Goal: Information Seeking & Learning: Learn about a topic

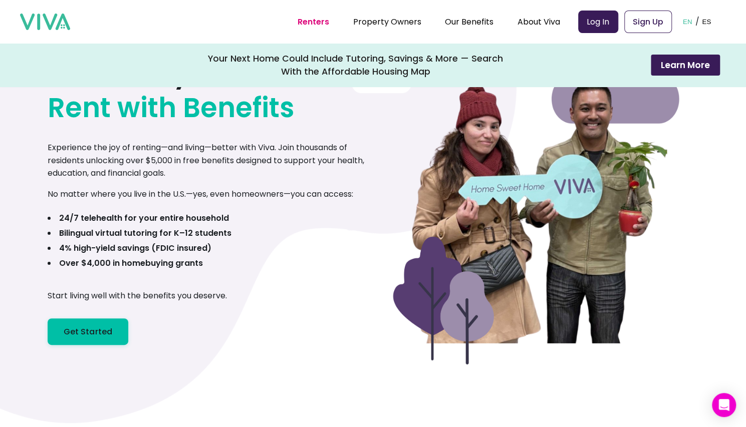
scroll to position [104, 0]
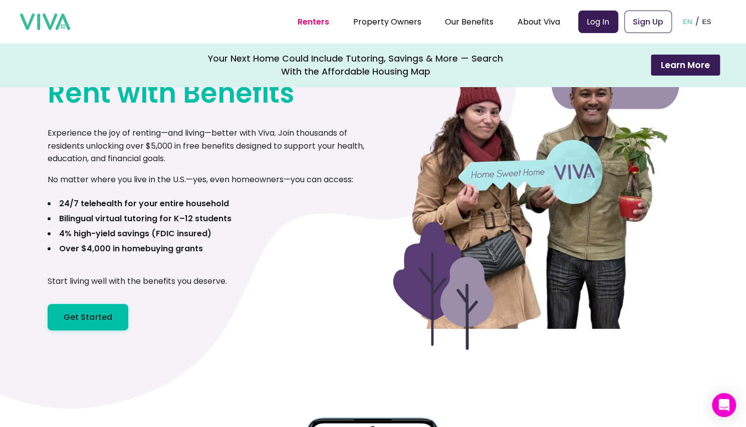
click at [160, 314] on div "Now Everyone Can Rent with Benefits Experience the joy of renting—and living—be…" at bounding box center [211, 174] width 326 height 313
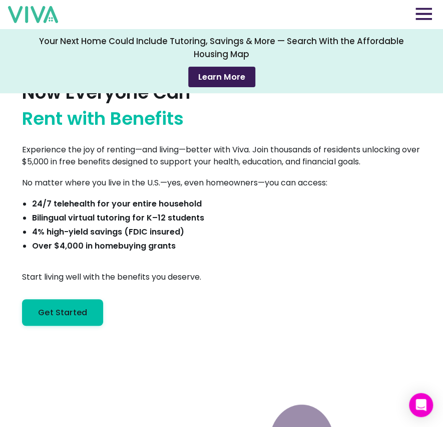
scroll to position [0, 0]
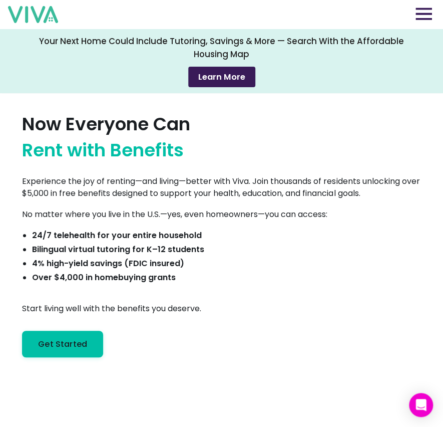
click at [426, 19] on img at bounding box center [424, 14] width 17 height 13
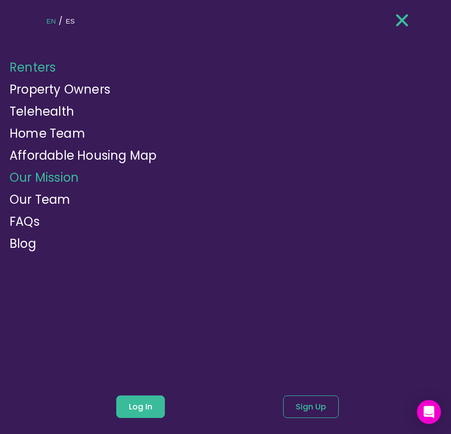
click at [43, 182] on link "Our Mission" at bounding box center [44, 177] width 69 height 17
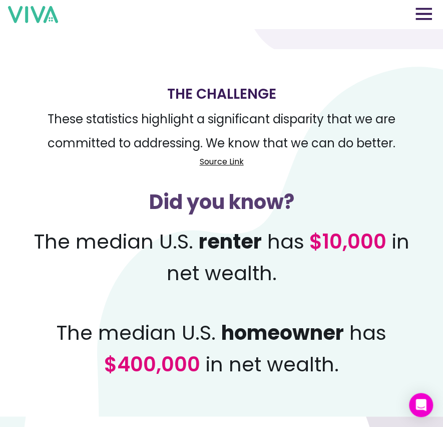
scroll to position [0, 4]
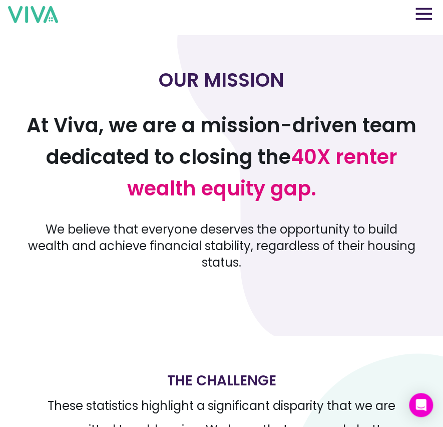
click at [430, 15] on img at bounding box center [424, 14] width 17 height 13
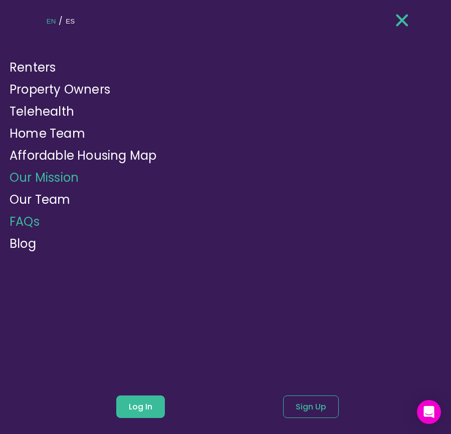
click at [34, 223] on link "FAQs" at bounding box center [25, 221] width 30 height 17
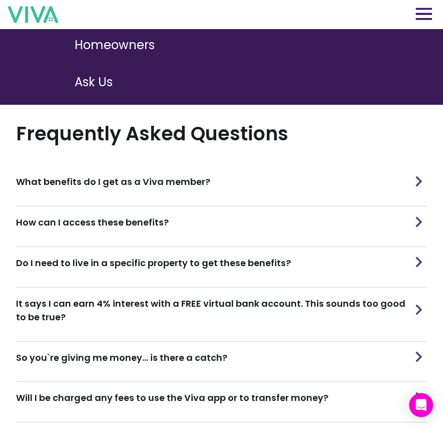
scroll to position [227, 4]
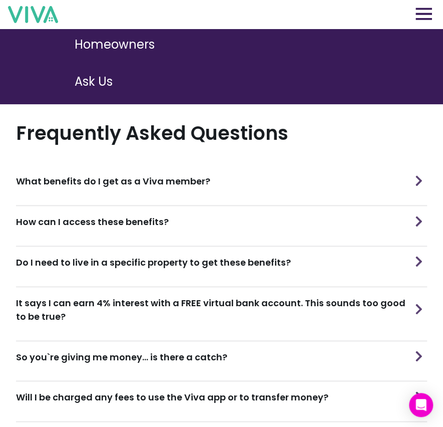
click at [201, 183] on div "What benefits do I get as a Viva member?" at bounding box center [221, 181] width 411 height 32
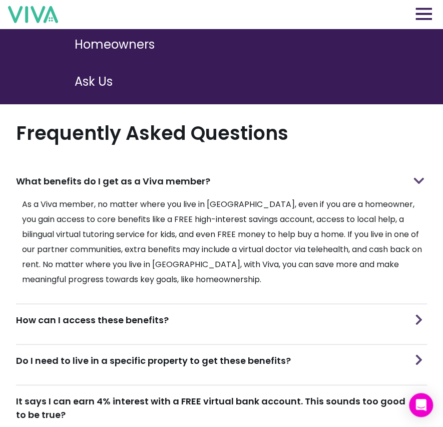
click at [201, 183] on div "What benefits do I get as a Viva member?" at bounding box center [221, 181] width 411 height 32
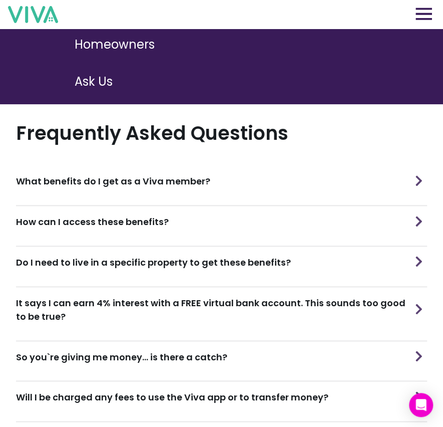
click at [192, 210] on div "How can I access these benefits?" at bounding box center [221, 222] width 411 height 32
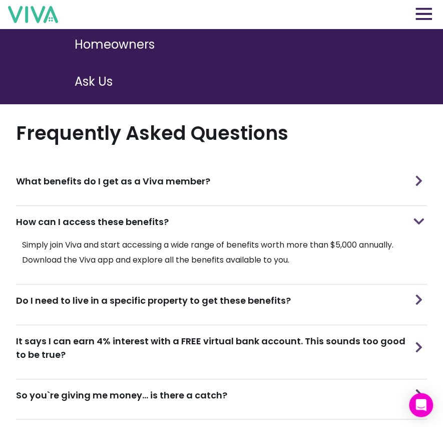
click at [192, 210] on div "How can I access these benefits?" at bounding box center [221, 222] width 411 height 32
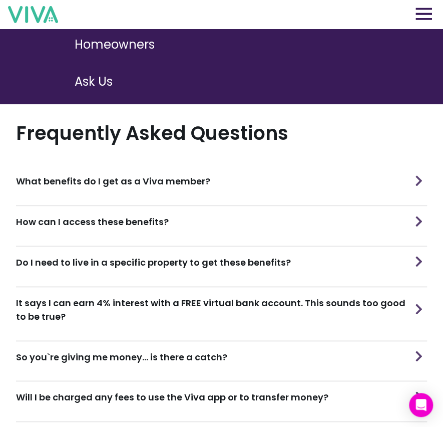
click at [177, 259] on h3 "Do I need to live in a specific property to get these benefits?" at bounding box center [153, 263] width 275 height 14
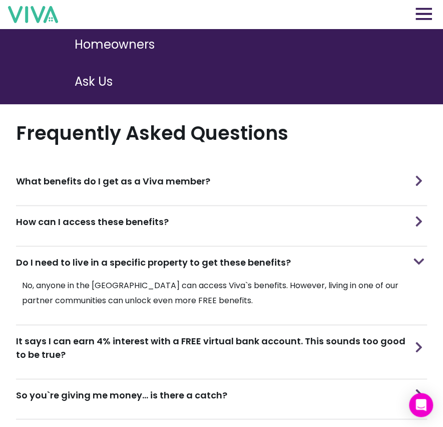
scroll to position [232, 4]
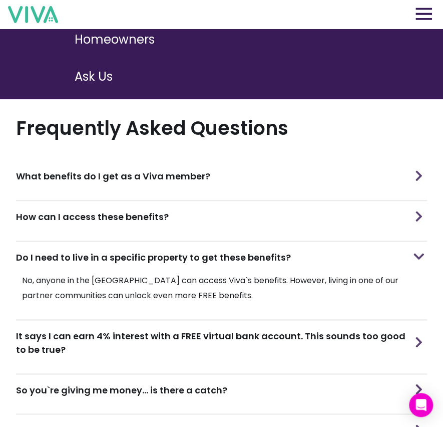
click at [176, 250] on h3 "Do I need to live in a specific property to get these benefits?" at bounding box center [153, 257] width 275 height 14
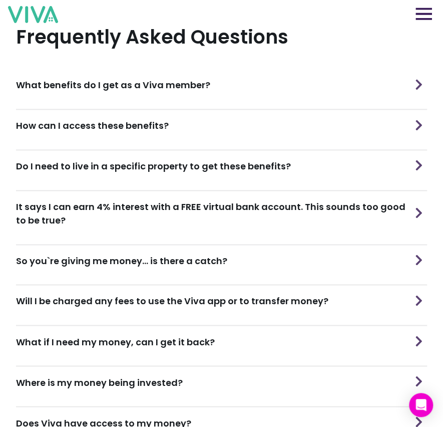
scroll to position [324, 8]
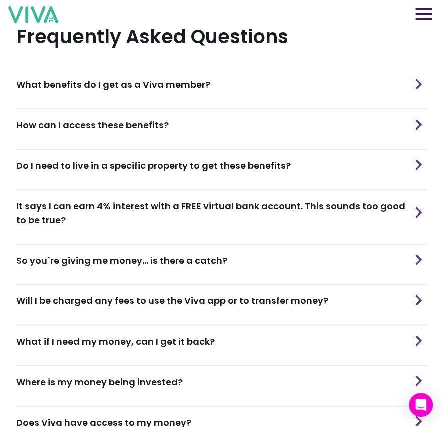
click at [176, 254] on h3 "So you`re giving me money... is there a catch?" at bounding box center [121, 261] width 211 height 14
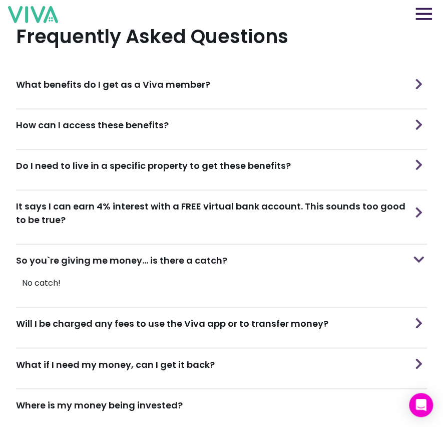
click at [176, 254] on h3 "So you`re giving me money... is there a catch?" at bounding box center [121, 261] width 211 height 14
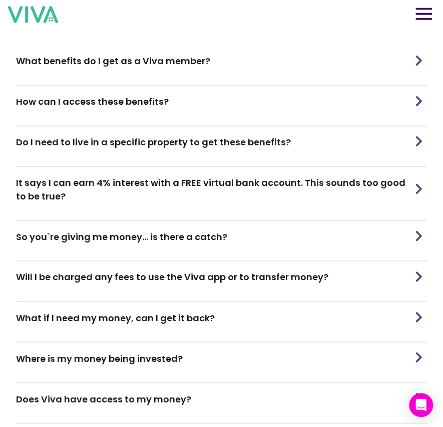
scroll to position [348, 0]
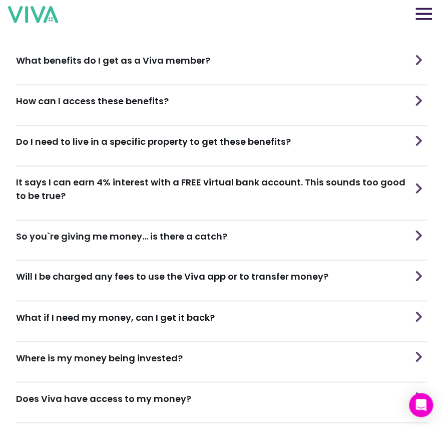
click at [219, 276] on div "Will I be charged any fees to use the Viva app or to transfer money?" at bounding box center [221, 277] width 411 height 32
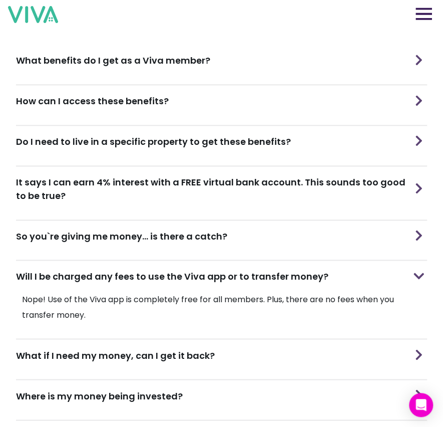
click at [256, 275] on h3 "Will I be charged any fees to use the Viva app or to transfer money?" at bounding box center [172, 277] width 313 height 14
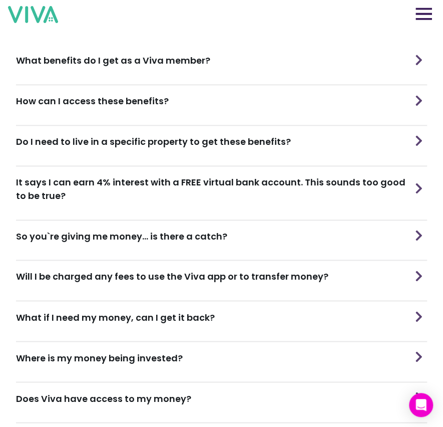
click at [235, 309] on div "What if I need my money, can I get it back?" at bounding box center [221, 317] width 411 height 32
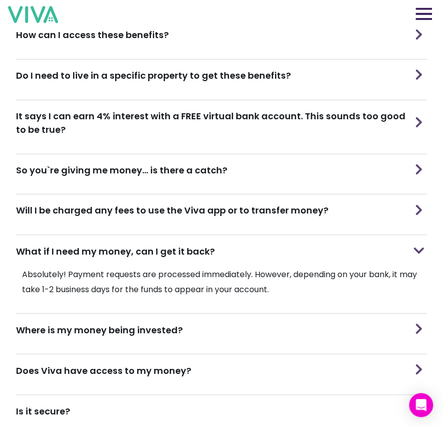
scroll to position [419, 0]
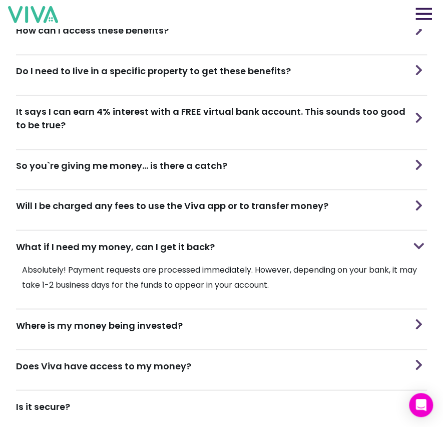
click at [267, 250] on div "What if I need my money, can I get it back?" at bounding box center [221, 246] width 411 height 32
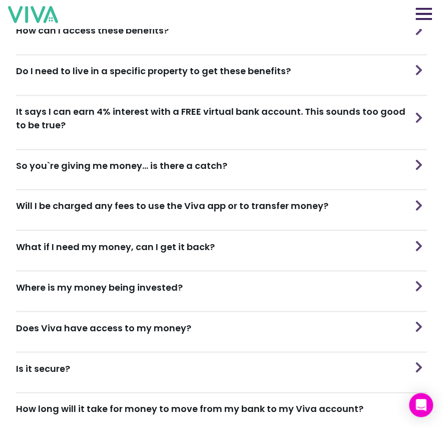
click at [249, 282] on div "Where is my money being invested?" at bounding box center [221, 287] width 411 height 32
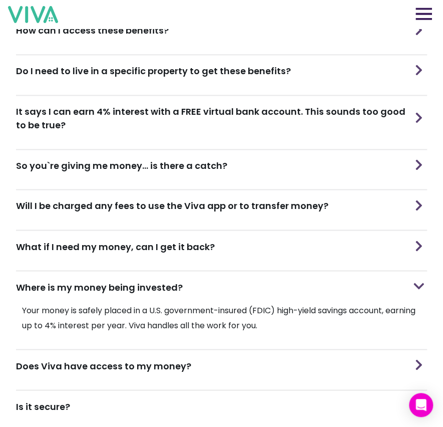
click at [249, 282] on div "Where is my money being invested?" at bounding box center [221, 287] width 411 height 32
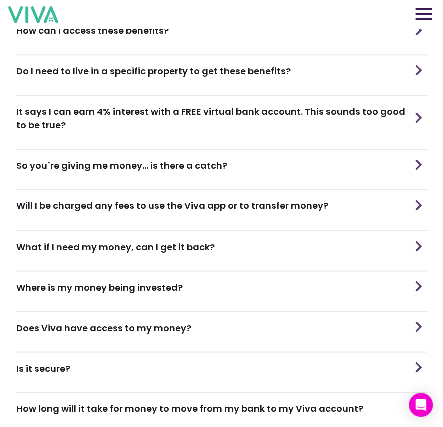
click at [222, 314] on div "Does Viva have access to my money?" at bounding box center [221, 328] width 411 height 32
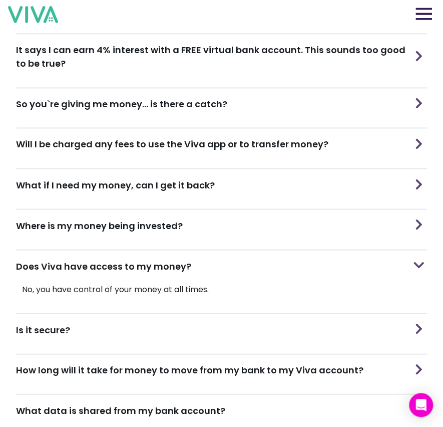
scroll to position [490, 0]
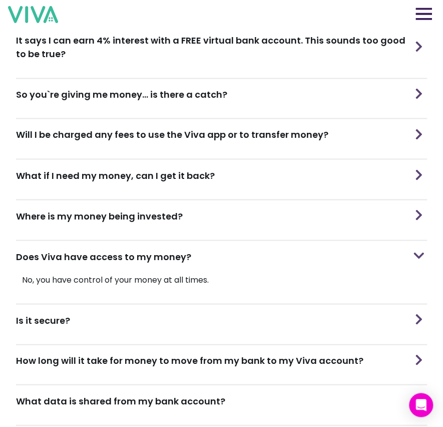
click at [199, 272] on p "No, you have control of your money at all times." at bounding box center [221, 279] width 411 height 15
click at [190, 254] on div "Does Viva have access to my money?" at bounding box center [221, 256] width 411 height 32
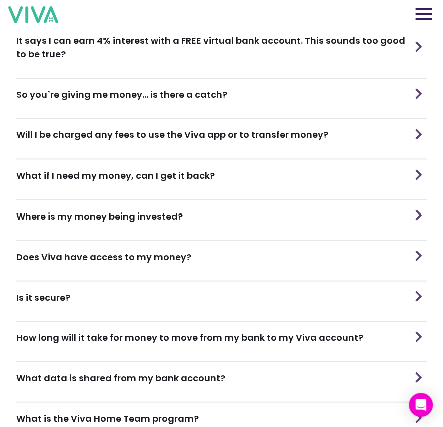
click at [146, 289] on div "Is it secure?" at bounding box center [221, 297] width 411 height 32
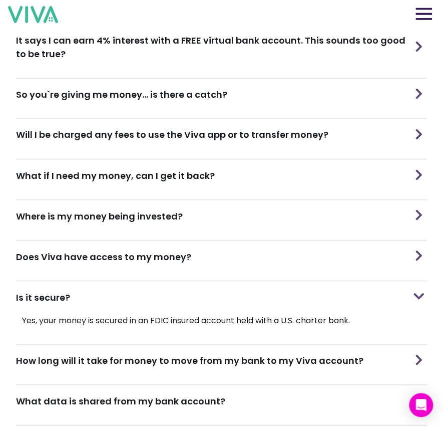
click at [146, 289] on div "Is it secure?" at bounding box center [221, 297] width 411 height 32
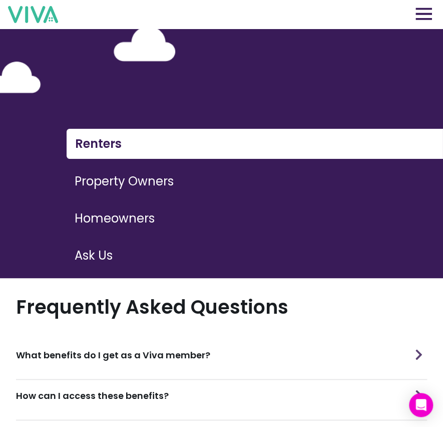
scroll to position [56, 0]
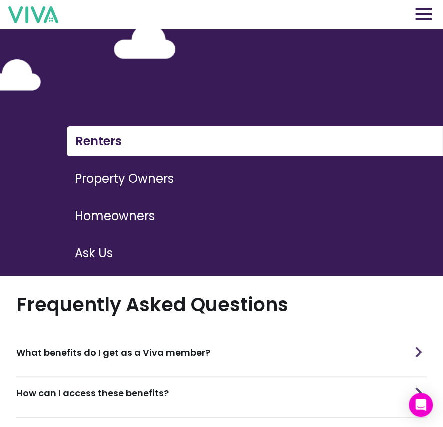
click at [116, 181] on button "Property Owners" at bounding box center [255, 178] width 377 height 29
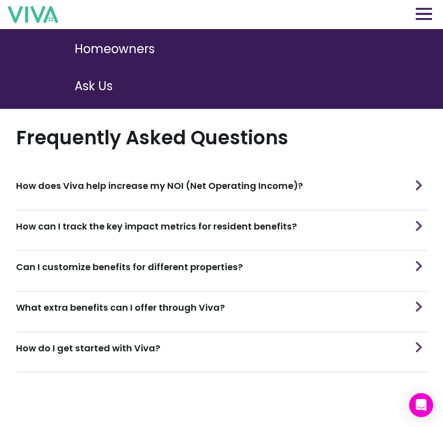
scroll to position [224, 0]
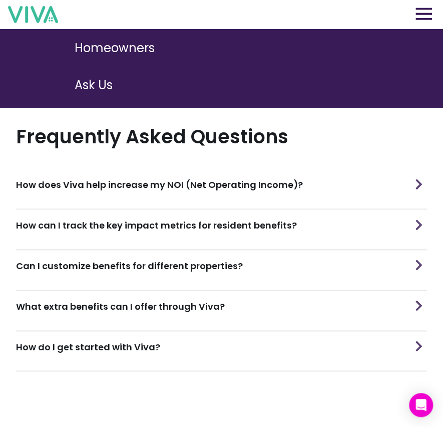
click at [139, 185] on div "How does Viva help increase my NOI (Net Operating Income)?" at bounding box center [221, 185] width 411 height 32
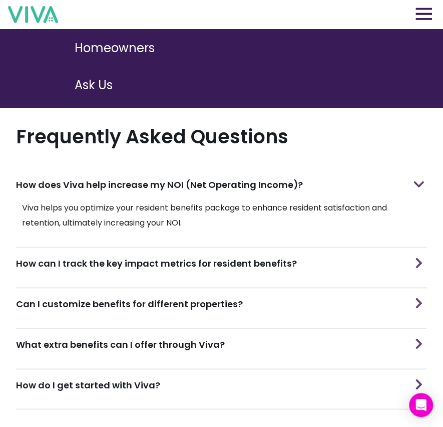
click at [139, 185] on div "How does Viva help increase my NOI (Net Operating Income)?" at bounding box center [221, 185] width 411 height 32
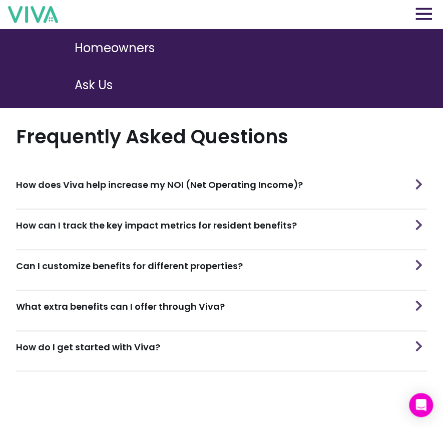
click at [139, 185] on div "How does Viva help increase my NOI (Net Operating Income)?" at bounding box center [221, 185] width 411 height 32
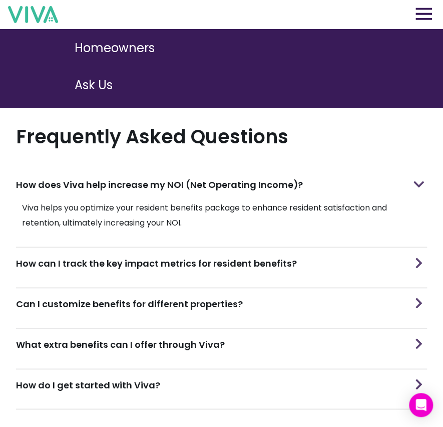
click at [139, 185] on div "How does Viva help increase my NOI (Net Operating Income)?" at bounding box center [221, 185] width 411 height 32
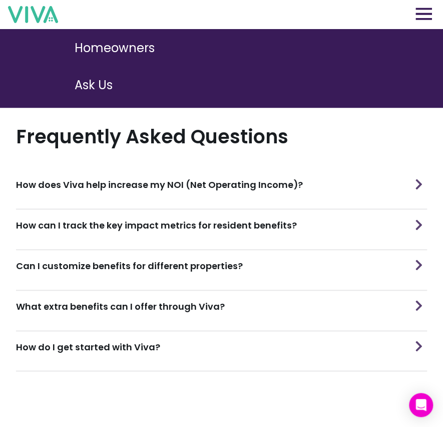
click at [236, 225] on div "How can I track the key impact metrics for resident benefits?" at bounding box center [221, 225] width 411 height 32
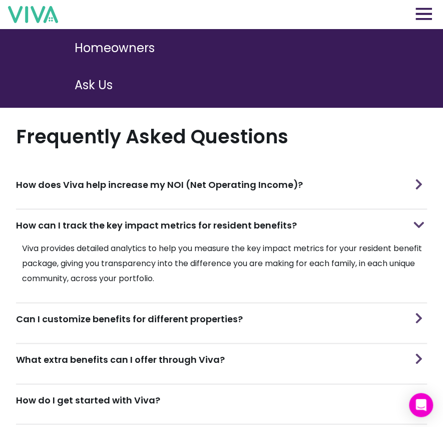
click at [236, 225] on div "How can I track the key impact metrics for resident benefits?" at bounding box center [221, 225] width 411 height 32
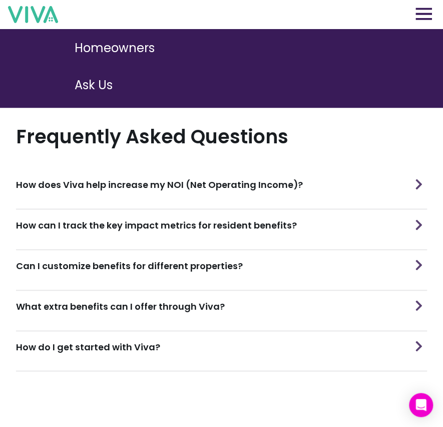
click at [228, 259] on h3 "Can I customize benefits for different properties?" at bounding box center [129, 266] width 227 height 14
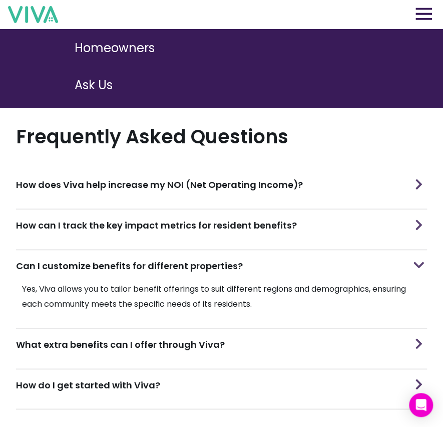
click at [278, 264] on div "Can I customize benefits for different properties?" at bounding box center [221, 266] width 411 height 32
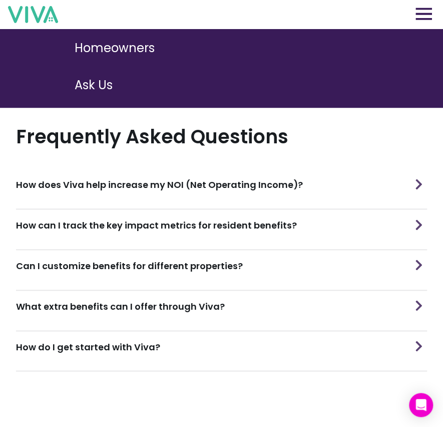
drag, startPoint x: 246, startPoint y: 294, endPoint x: 254, endPoint y: 286, distance: 11.0
click at [254, 291] on div "What extra benefits can I offer through Viva?" at bounding box center [221, 307] width 411 height 32
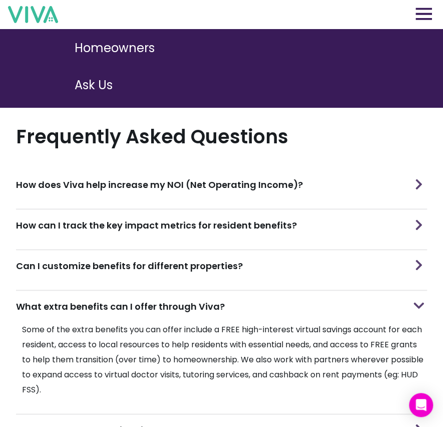
click at [265, 291] on div "What extra benefits can I offer through Viva?" at bounding box center [221, 307] width 411 height 32
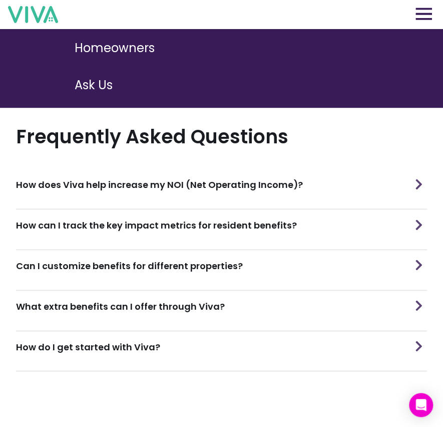
click at [191, 340] on div "How do I get started with Viva?" at bounding box center [221, 347] width 411 height 32
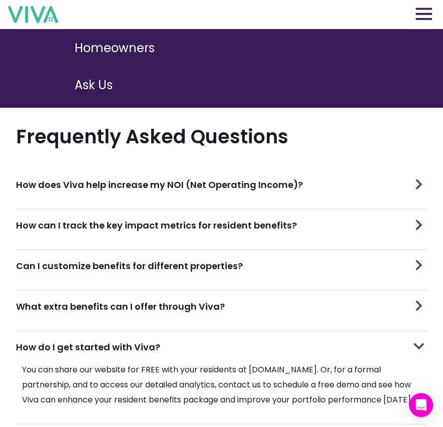
scroll to position [226, 0]
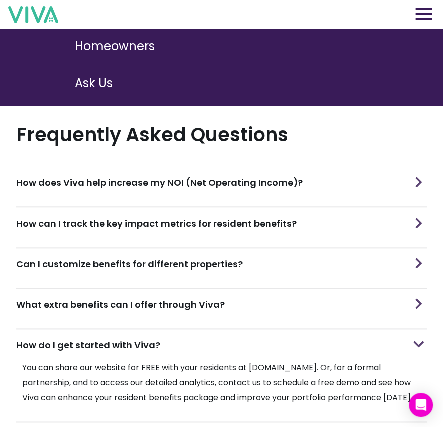
click at [188, 339] on div "How do I get started with Viva?" at bounding box center [221, 345] width 411 height 32
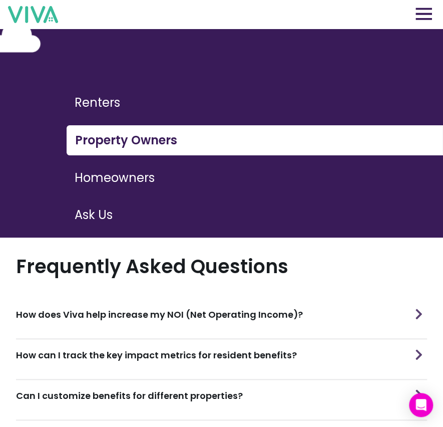
scroll to position [82, 0]
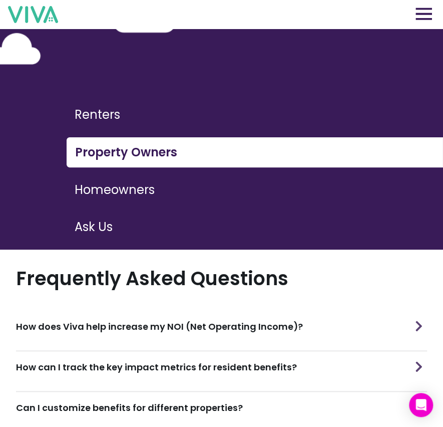
click at [159, 192] on button "Homeowners" at bounding box center [255, 189] width 377 height 29
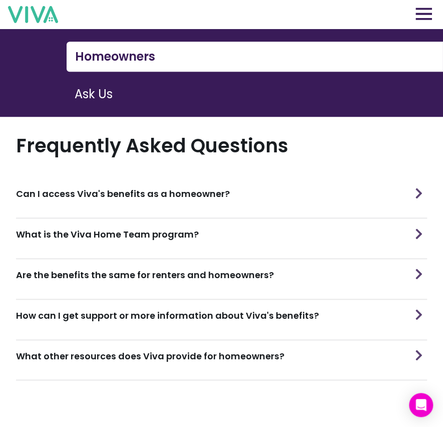
scroll to position [217, 0]
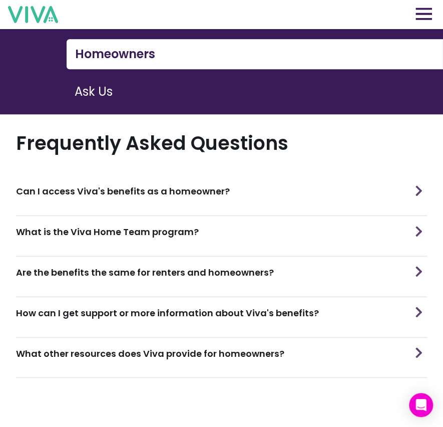
click at [168, 194] on div "Can I access Viva's benefits as a homeowner?" at bounding box center [221, 191] width 411 height 32
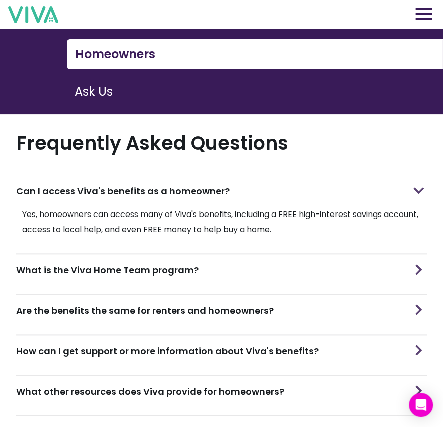
click at [181, 190] on h3 "Can I access Viva's benefits as a homeowner?" at bounding box center [123, 191] width 214 height 14
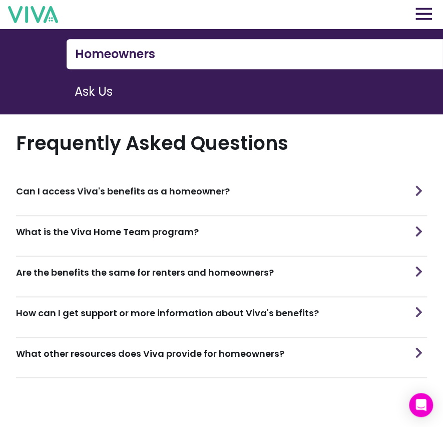
click at [185, 225] on h3 "What is the Viva Home Team program?" at bounding box center [107, 232] width 183 height 14
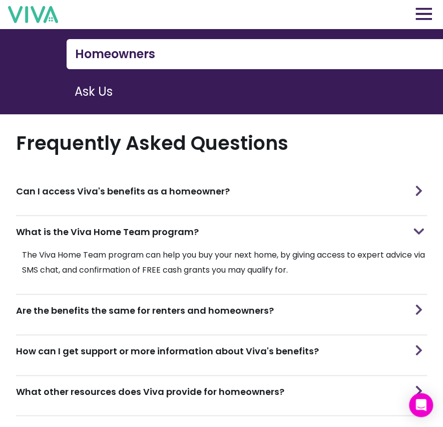
click at [185, 225] on h3 "What is the Viva Home Team program?" at bounding box center [107, 232] width 183 height 14
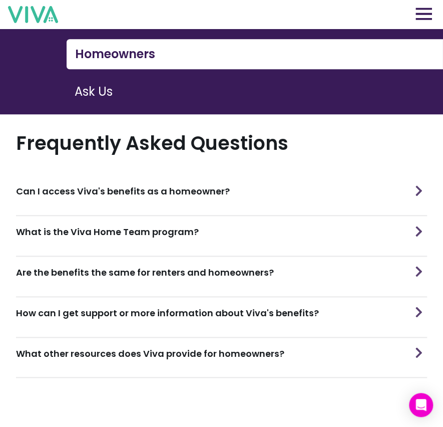
click at [186, 266] on h3 "Are the benefits the same for renters and homeowners?" at bounding box center [145, 273] width 258 height 14
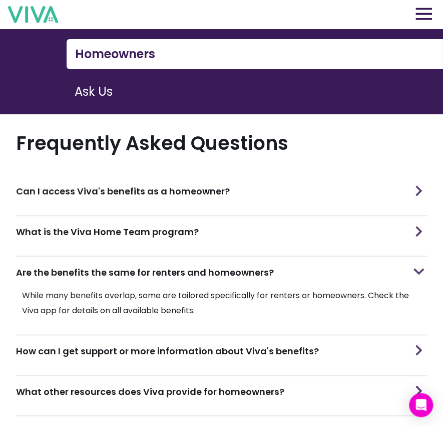
click at [186, 266] on h3 "Are the benefits the same for renters and homeowners?" at bounding box center [145, 273] width 258 height 14
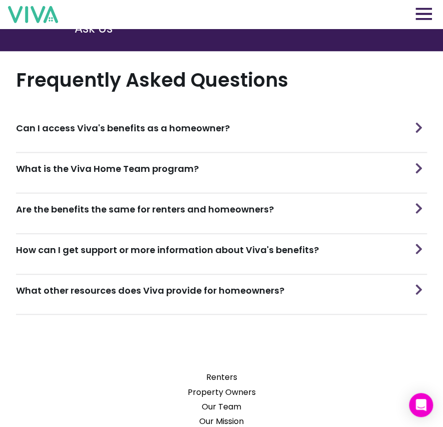
scroll to position [283, 0]
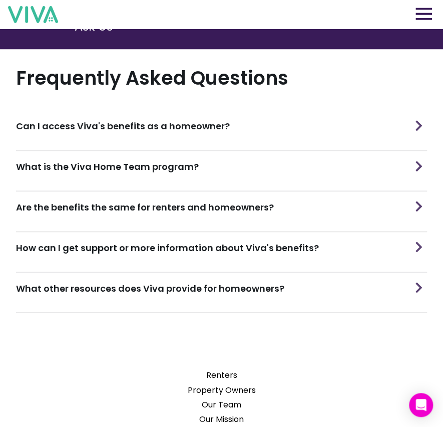
click at [183, 248] on div "How can I get support or more information about Viva's benefits?" at bounding box center [221, 248] width 411 height 32
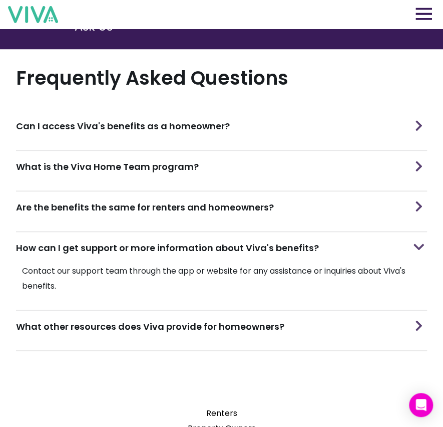
click at [183, 248] on div "How can I get support or more information about Viva's benefits?" at bounding box center [221, 248] width 411 height 32
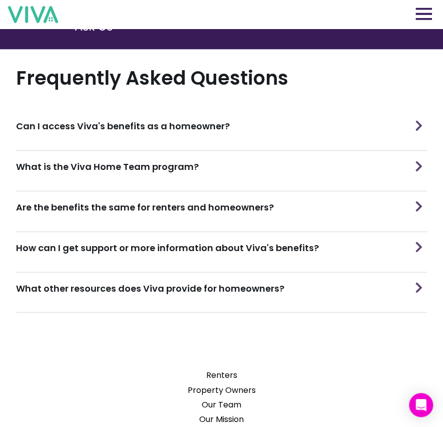
click at [182, 282] on h3 "What other resources does Viva provide for homeowners?" at bounding box center [150, 289] width 269 height 14
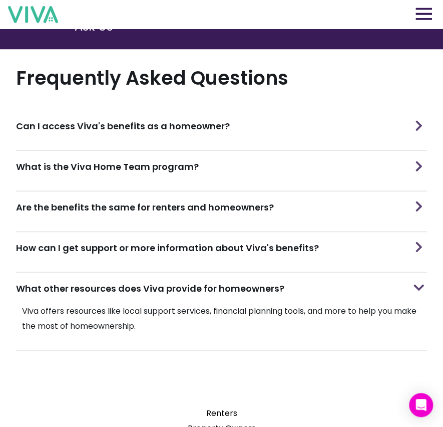
click at [182, 282] on h3 "What other resources does Viva provide for homeowners?" at bounding box center [150, 289] width 269 height 14
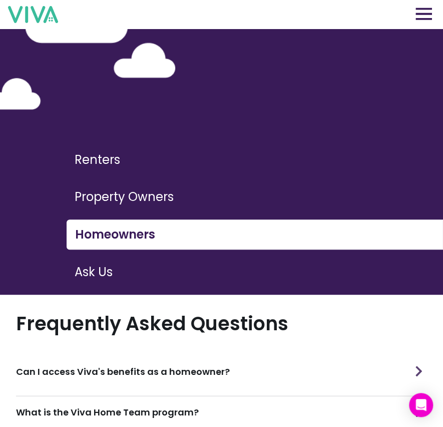
scroll to position [0, 0]
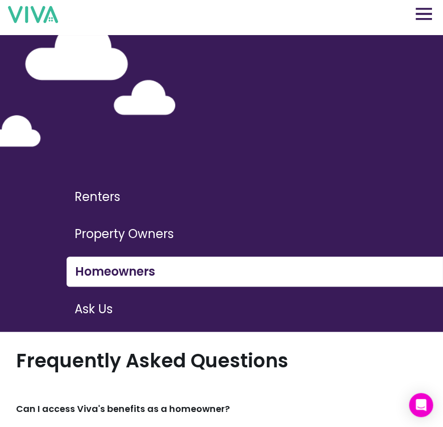
click at [120, 312] on button "Ask Us" at bounding box center [255, 309] width 377 height 29
